Goal: Ask a question

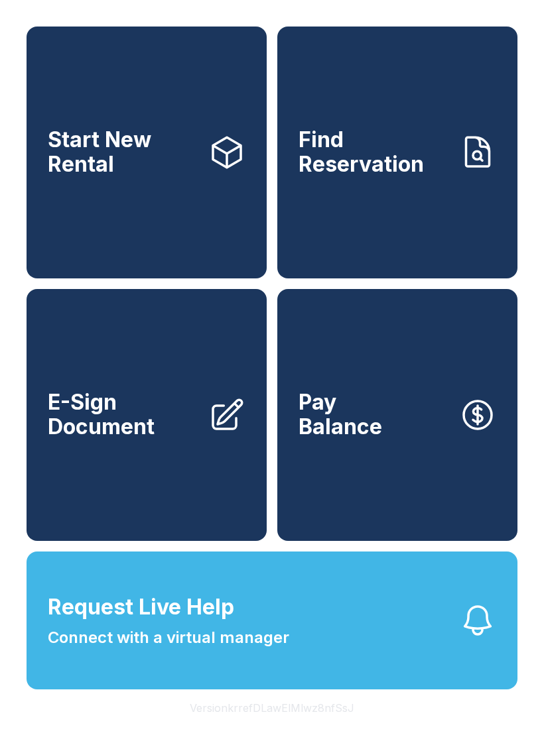
click at [273, 647] on span "Request Live Help Connect with a virtual manager" at bounding box center [168, 620] width 241 height 58
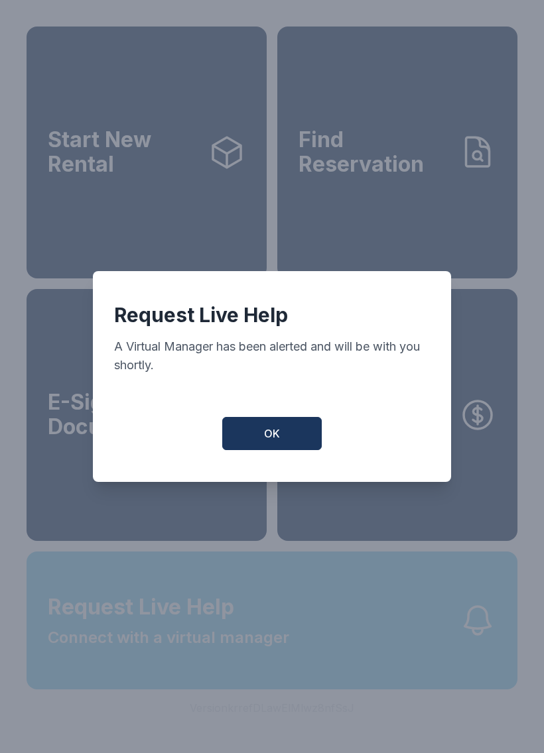
click at [245, 635] on span "Request Live Help Connect with a virtual manager" at bounding box center [168, 620] width 241 height 58
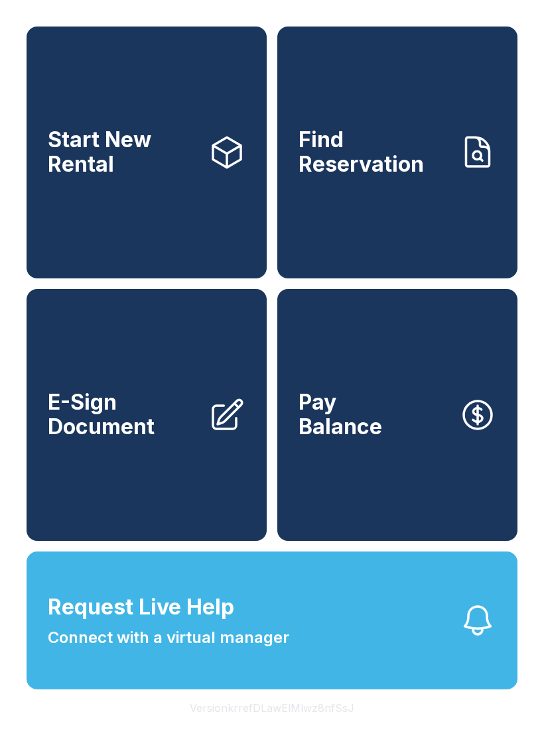
click at [301, 619] on button "Request Live Help Connect with a virtual manager" at bounding box center [272, 621] width 491 height 138
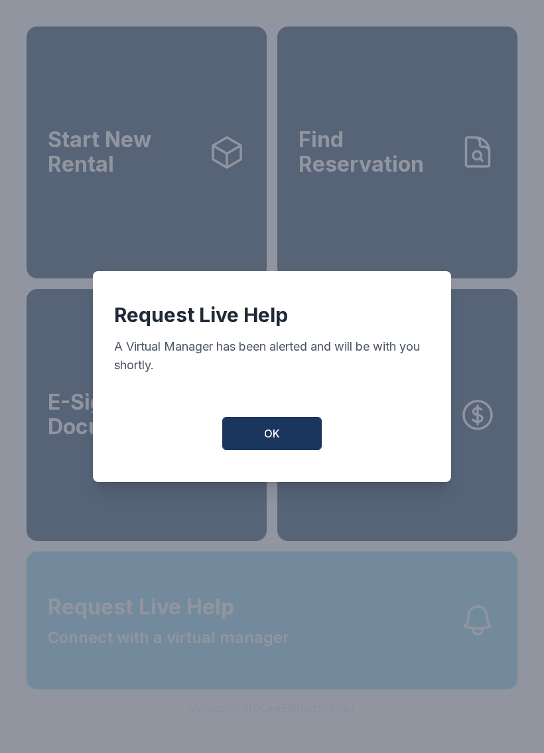
click at [300, 618] on div "Request Live Help A Virtual Manager has been alerted and will be with you short…" at bounding box center [272, 376] width 544 height 753
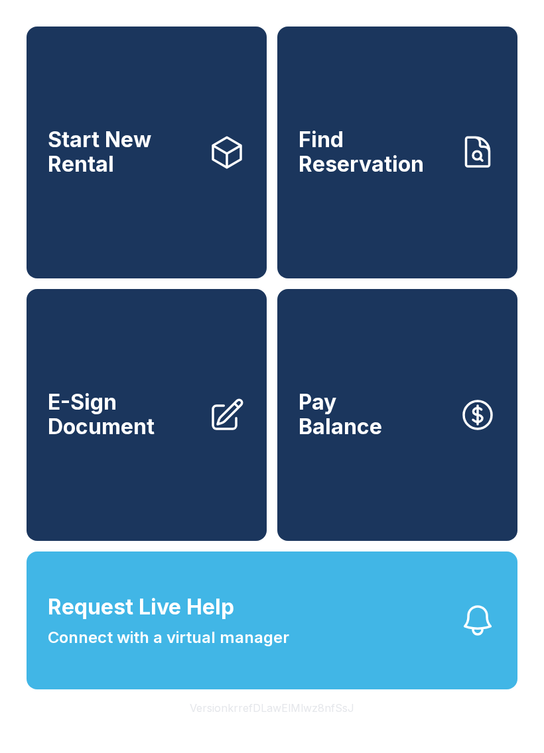
click at [293, 636] on button "Request Live Help Connect with a virtual manager" at bounding box center [272, 621] width 491 height 138
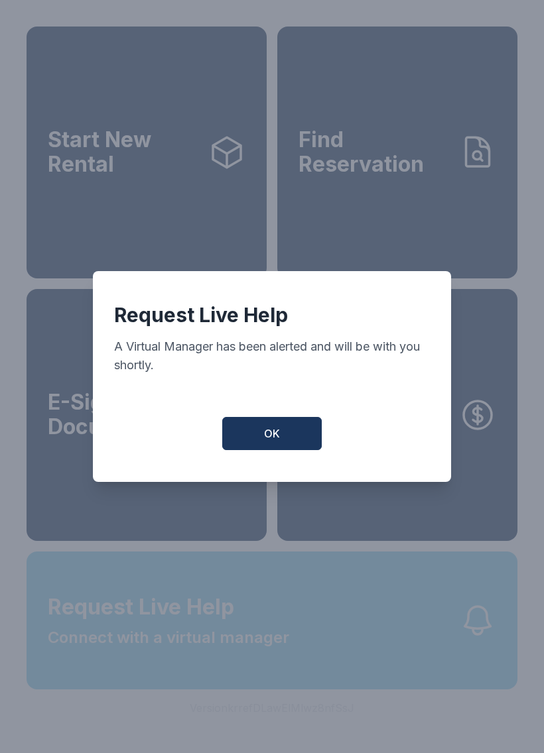
click at [258, 634] on div "Request Live Help A Virtual Manager has been alerted and will be with you short…" at bounding box center [272, 376] width 544 height 753
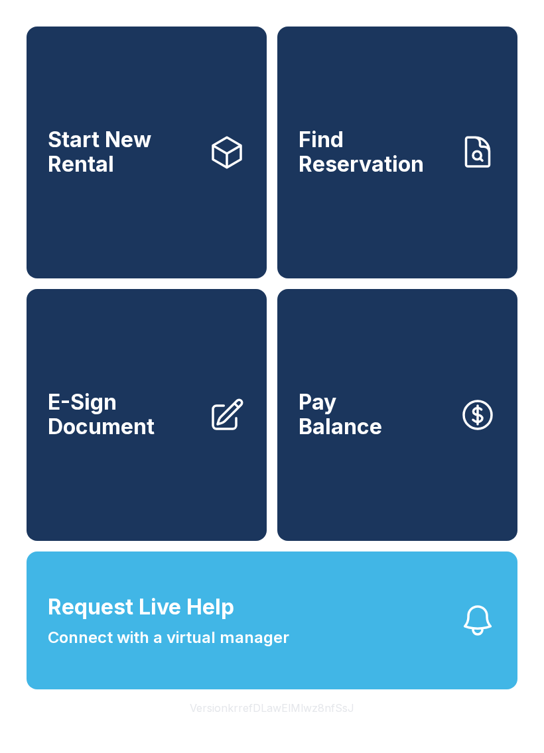
click at [233, 645] on span "Request Live Help Connect with a virtual manager" at bounding box center [168, 620] width 241 height 58
click at [174, 623] on span "Request Live Help" at bounding box center [141, 607] width 186 height 32
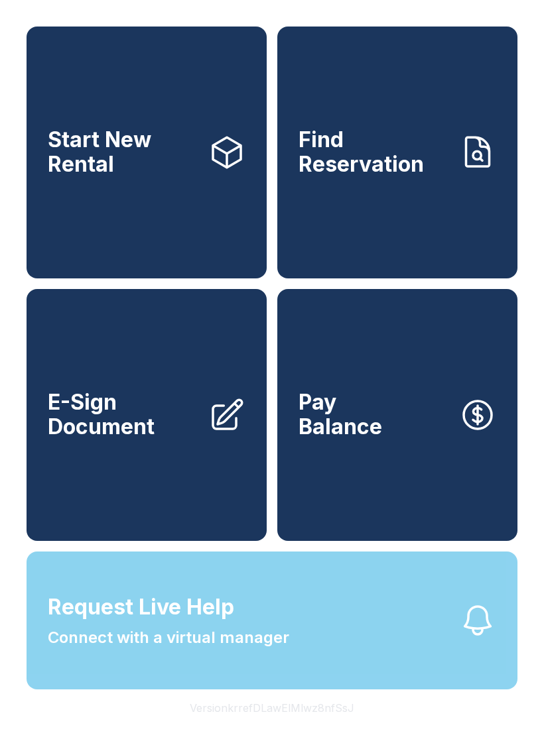
click at [145, 650] on span "Request Live Help Connect with a virtual manager" at bounding box center [168, 620] width 241 height 58
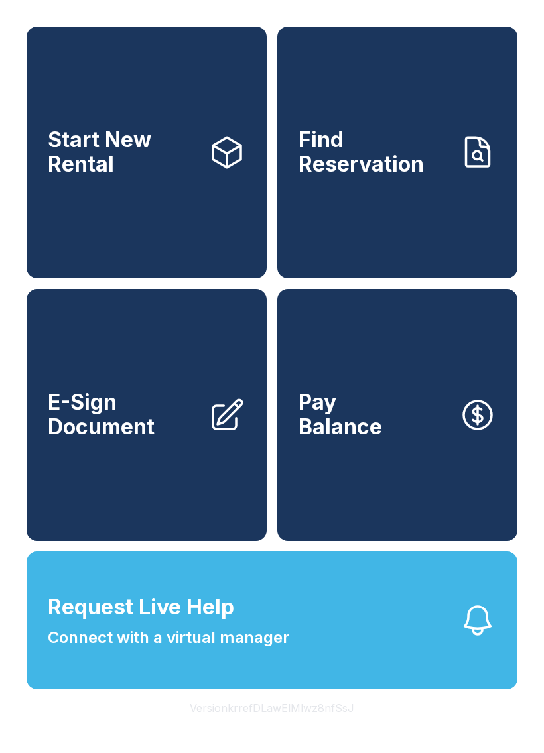
click at [115, 638] on div "Request Live Help A Virtual Manager has been alerted and will be with you short…" at bounding box center [272, 376] width 544 height 753
click at [106, 623] on span "Request Live Help" at bounding box center [141, 607] width 186 height 32
click at [96, 599] on button "Request Live Help Connect with a virtual manager" at bounding box center [272, 621] width 491 height 138
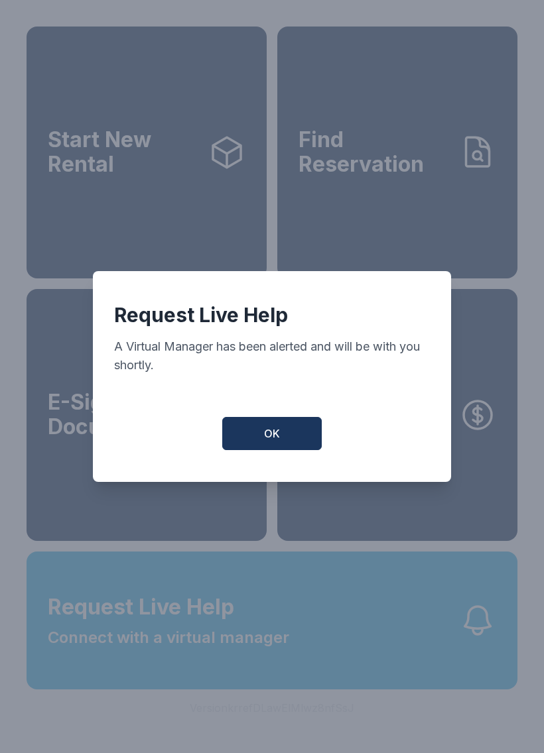
click at [286, 450] on button "OK" at bounding box center [271, 433] width 99 height 33
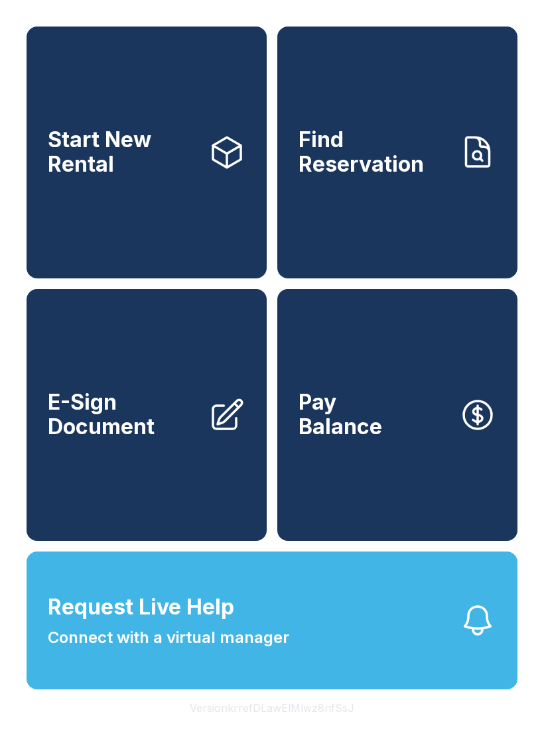
click at [361, 654] on button "Request Live Help Connect with a virtual manager" at bounding box center [272, 621] width 491 height 138
